Goal: Information Seeking & Learning: Learn about a topic

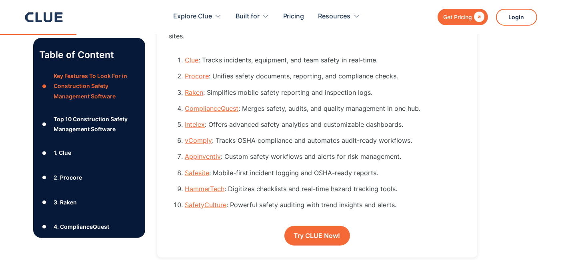
scroll to position [852, 0]
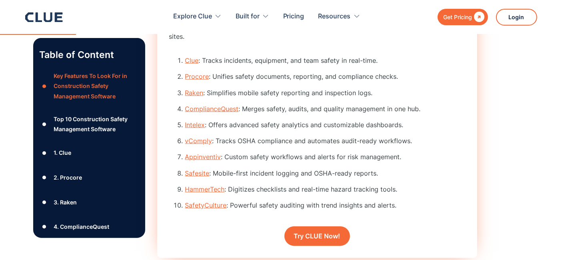
click at [190, 72] on link "Procore" at bounding box center [197, 76] width 24 height 8
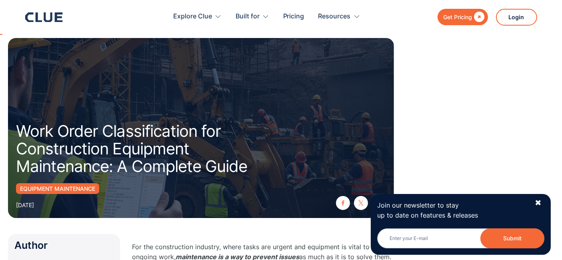
click at [187, 151] on h1 "Work Order Classification for Construction Equipment Maintenance: A Complete Gu…" at bounding box center [145, 148] width 259 height 53
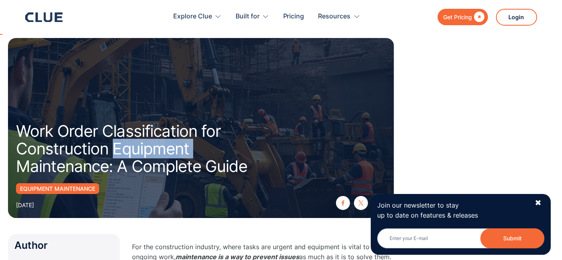
click at [187, 151] on h1 "Work Order Classification for Construction Equipment Maintenance: A Complete Gu…" at bounding box center [145, 148] width 259 height 53
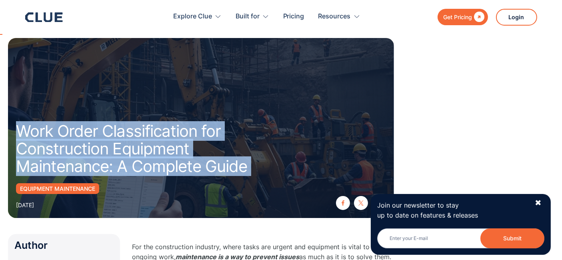
click at [187, 151] on h1 "Work Order Classification for Construction Equipment Maintenance: A Complete Gu…" at bounding box center [145, 148] width 259 height 53
copy h1 "Work Order Classification for Construction Equipment Maintenance: A Complete Gu…"
